Goal: Communication & Community: Answer question/provide support

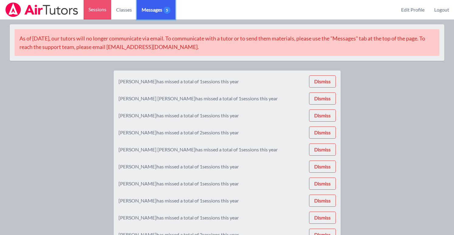
click at [163, 12] on span "Messages 5" at bounding box center [156, 9] width 29 height 7
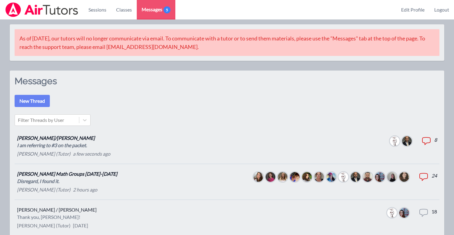
drag, startPoint x: 163, startPoint y: 12, endPoint x: 130, endPoint y: 184, distance: 175.5
click at [130, 184] on li "[PERSON_NAME] Math Groups [DATE]-[DATE] Disregard, I found it. [PERSON_NAME] (T…" at bounding box center [227, 182] width 425 height 36
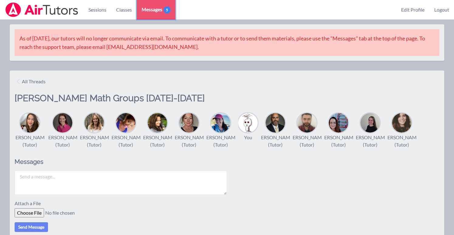
click at [158, 10] on span "Messages 5" at bounding box center [156, 9] width 29 height 7
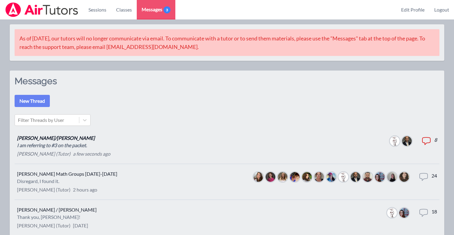
click at [88, 154] on p "a few seconds ago" at bounding box center [91, 153] width 37 height 7
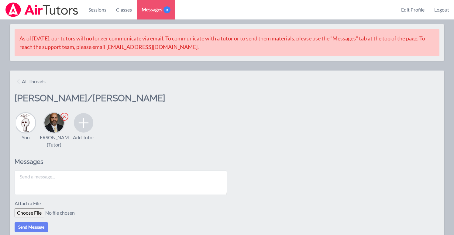
click at [106, 190] on textarea at bounding box center [121, 183] width 213 height 24
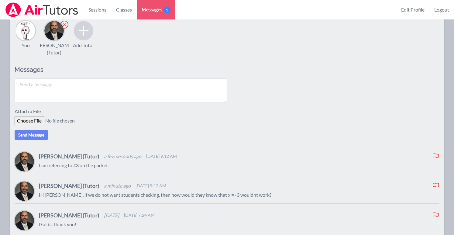
scroll to position [91, 0]
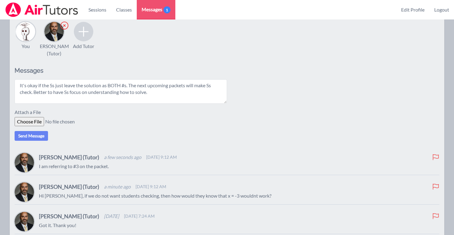
type textarea "It's okay if the Ss just leave the solution as BOTH #s. The next upcoming packe…"
click at [39, 141] on button "Send Message" at bounding box center [31, 136] width 33 height 10
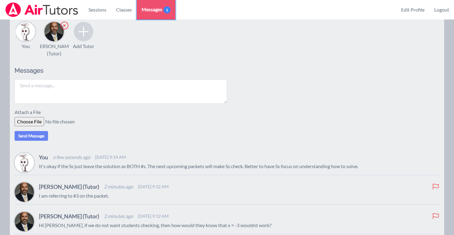
click at [156, 8] on span "Messages 1" at bounding box center [156, 9] width 29 height 7
